Goal: Find specific page/section: Find specific page/section

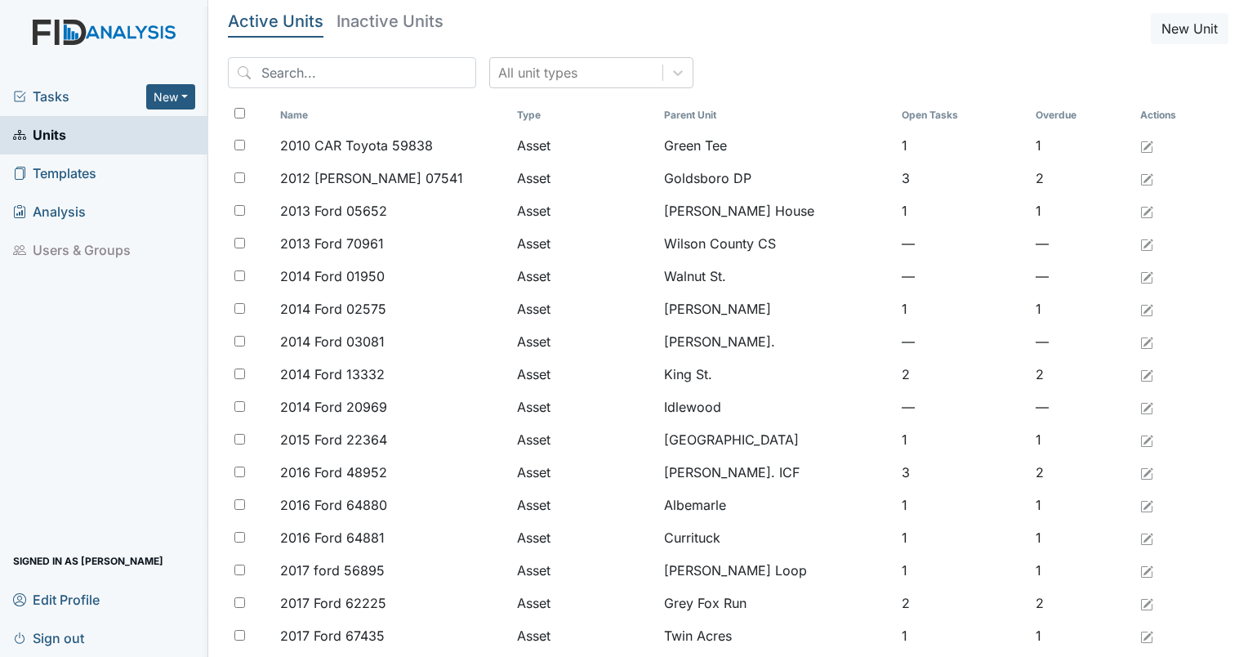
click at [357, 89] on div "All unit types" at bounding box center [728, 79] width 1001 height 44
click at [340, 75] on input "search" at bounding box center [352, 72] width 248 height 31
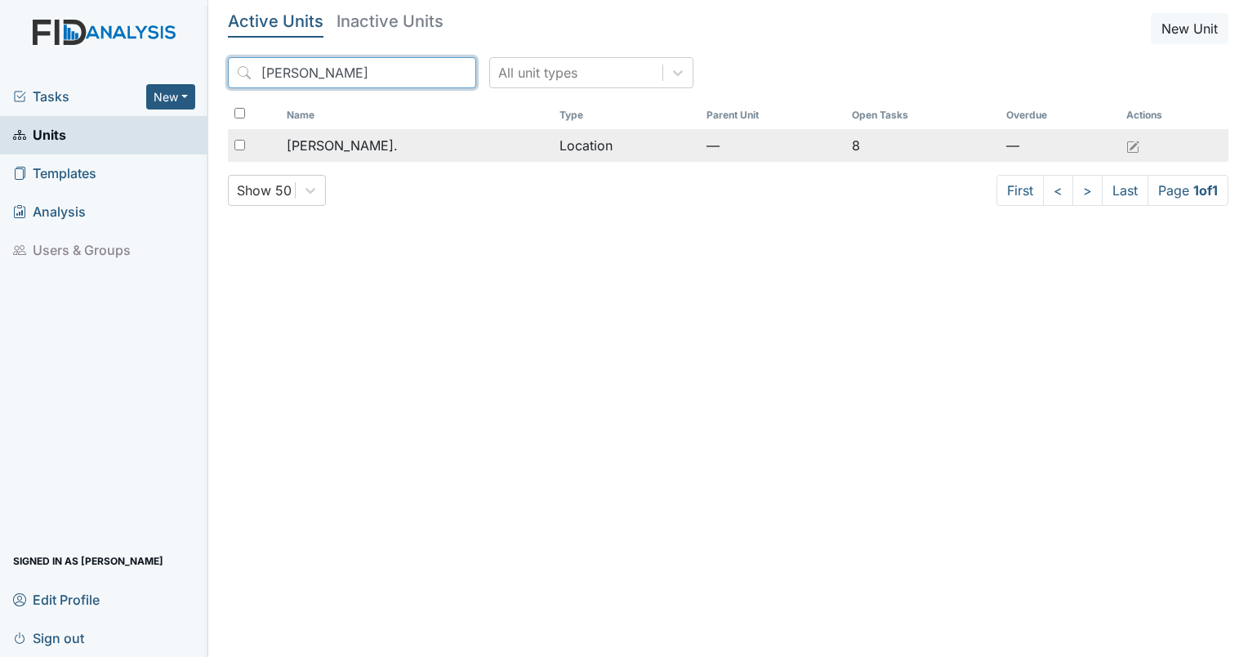
type input "[PERSON_NAME]"
click at [320, 148] on span "[PERSON_NAME]." at bounding box center [342, 146] width 111 height 20
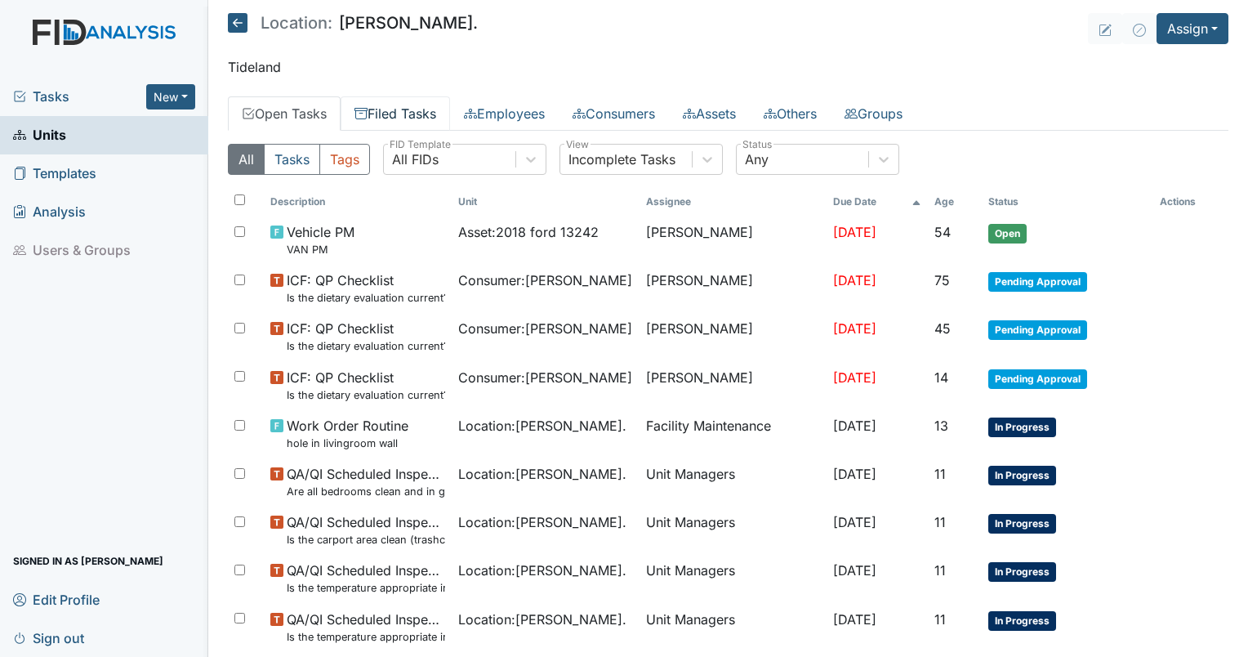
click at [395, 111] on link "Filed Tasks" at bounding box center [395, 113] width 109 height 34
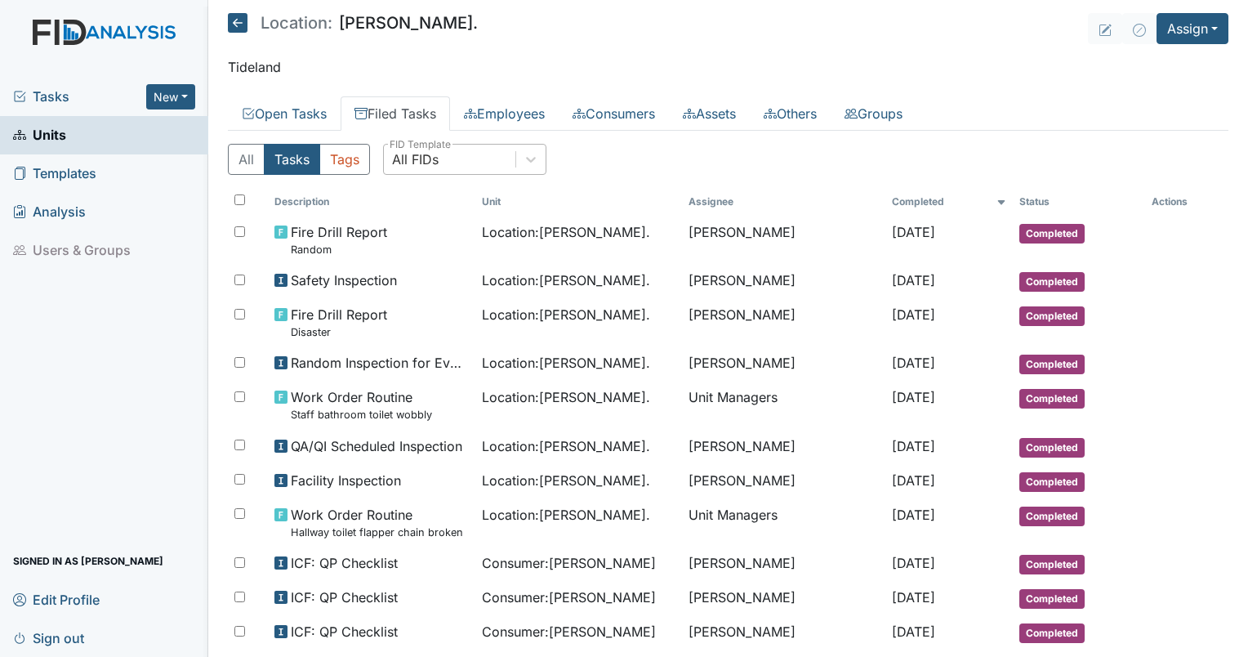
click at [431, 156] on div "All FIDs" at bounding box center [415, 160] width 47 height 20
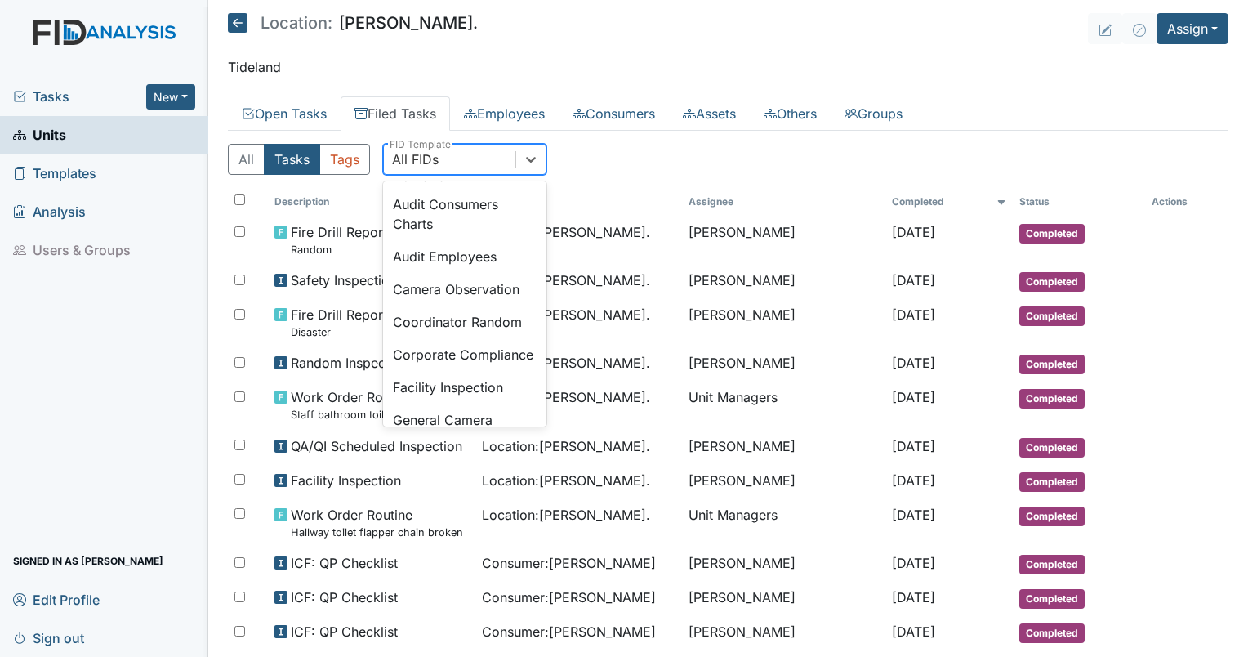
scroll to position [980, 0]
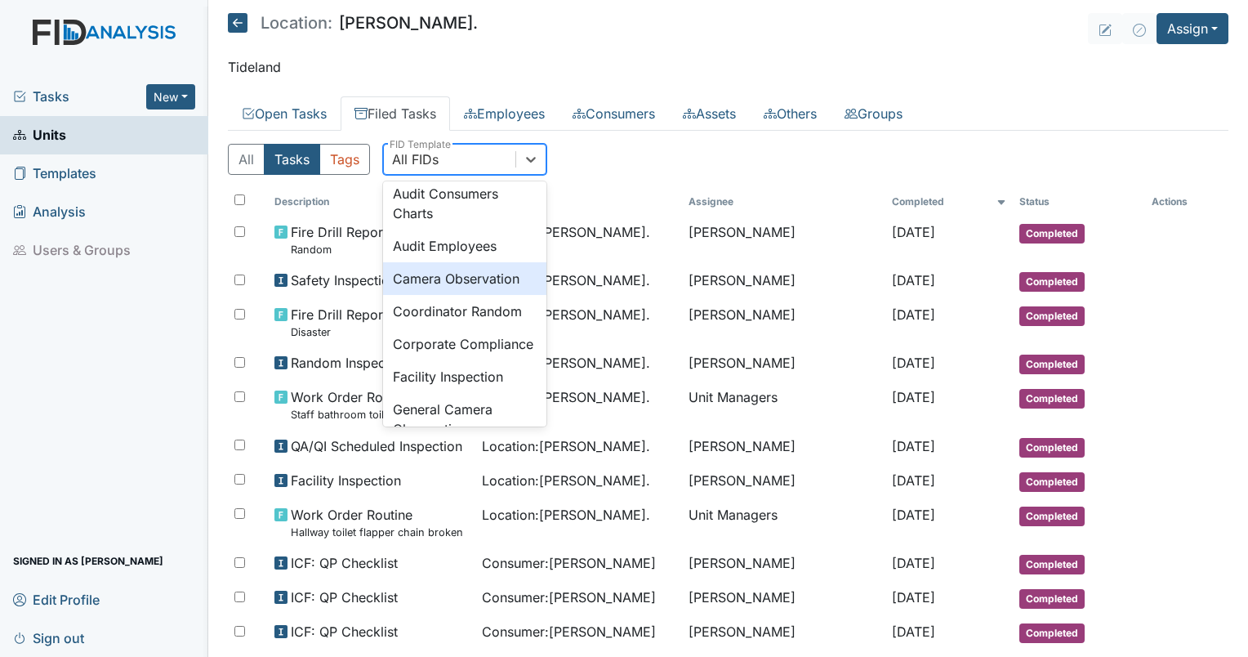
click at [450, 295] on div "Camera Observation" at bounding box center [464, 278] width 163 height 33
